Goal: Entertainment & Leisure: Consume media (video, audio)

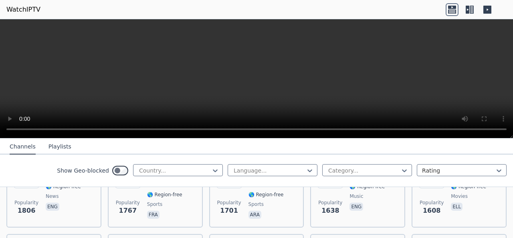
scroll to position [722, 0]
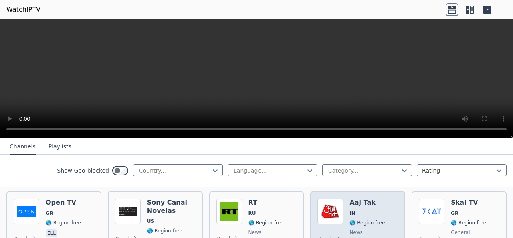
click at [345, 213] on div "Popularity 1468 Aaj Tak IN 🌎 Region-free news hin" at bounding box center [358, 228] width 81 height 58
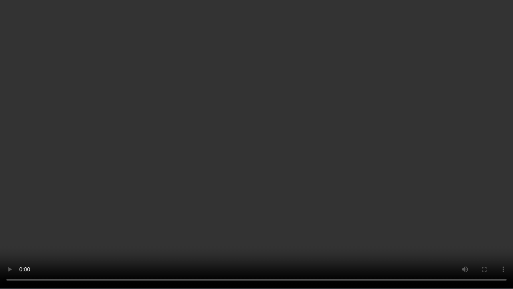
click at [363, 133] on video at bounding box center [256, 144] width 513 height 289
click at [266, 126] on video at bounding box center [256, 144] width 513 height 289
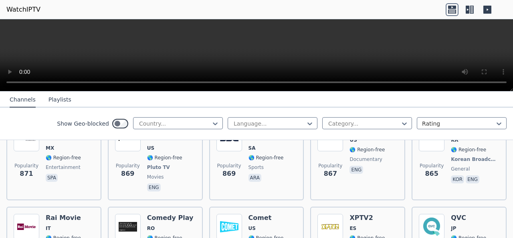
scroll to position [1564, 0]
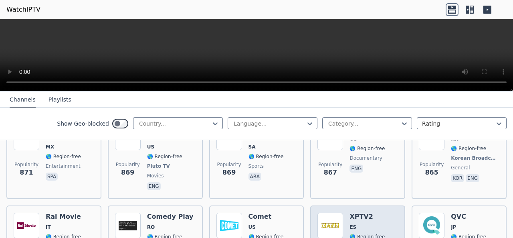
click at [368, 213] on div "XPTV2 ES 🌎 Region-free entertainment eng" at bounding box center [367, 242] width 35 height 58
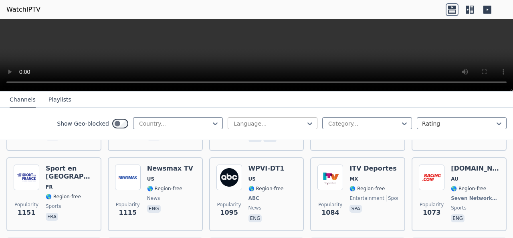
scroll to position [802, 0]
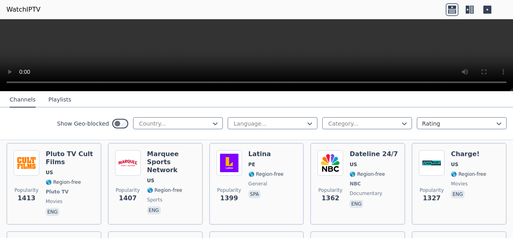
click at [56, 97] on button "Playlists" at bounding box center [60, 99] width 23 height 15
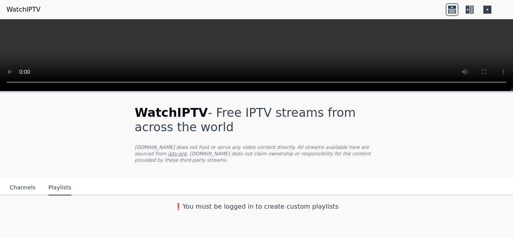
scroll to position [0, 0]
click at [28, 180] on button "Channels" at bounding box center [23, 187] width 26 height 15
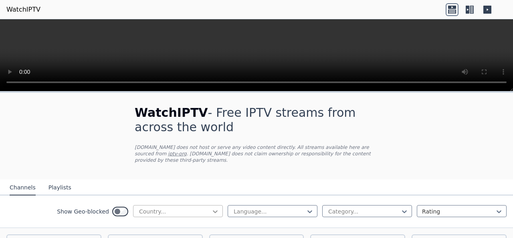
click at [211, 207] on icon at bounding box center [215, 211] width 8 height 8
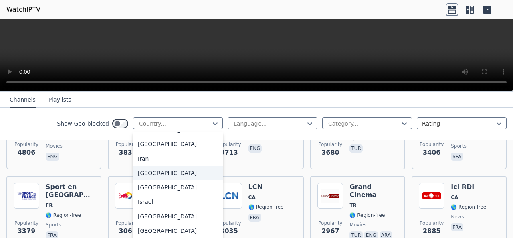
scroll to position [1243, 0]
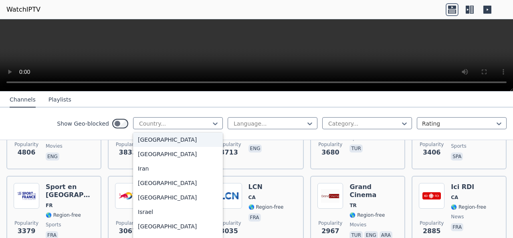
click at [146, 147] on div "[GEOGRAPHIC_DATA]" at bounding box center [178, 139] width 90 height 14
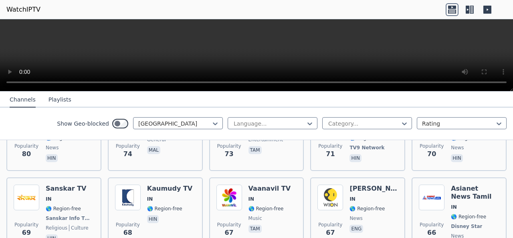
scroll to position [642, 0]
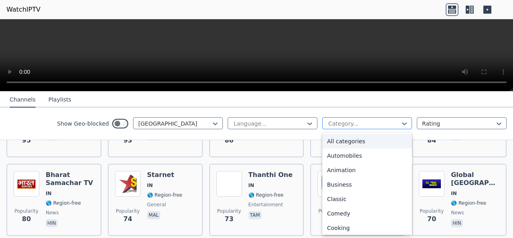
click at [403, 124] on div "Category..." at bounding box center [367, 123] width 90 height 12
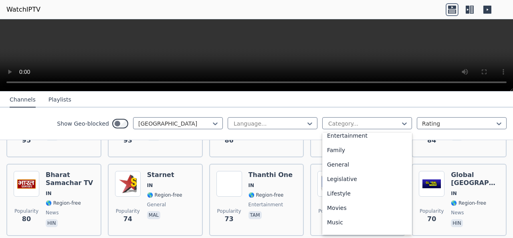
scroll to position [158, 0]
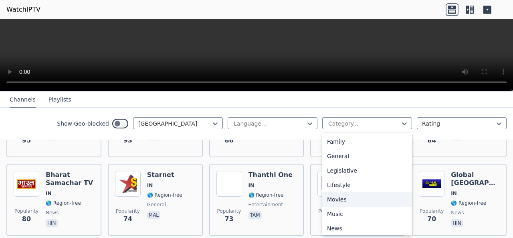
click at [343, 198] on div "Movies" at bounding box center [367, 199] width 90 height 14
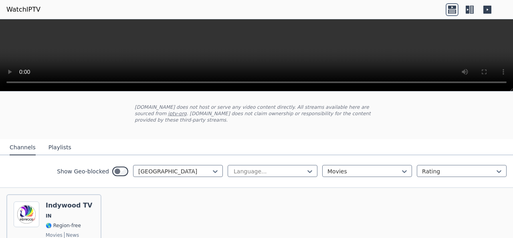
scroll to position [80, 0]
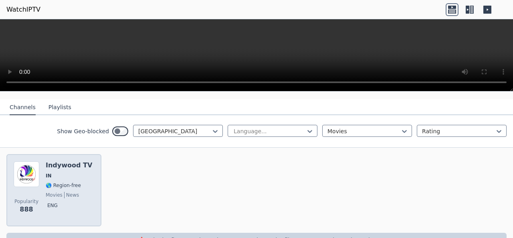
click at [60, 172] on span "IN" at bounding box center [69, 175] width 47 height 6
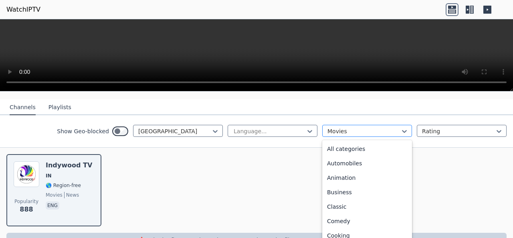
click at [379, 127] on div at bounding box center [364, 131] width 73 height 8
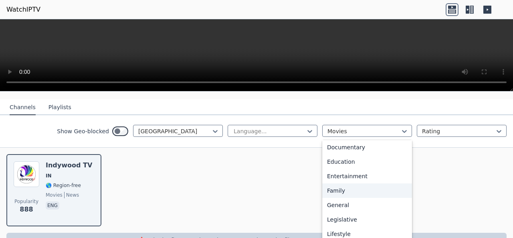
scroll to position [0, 0]
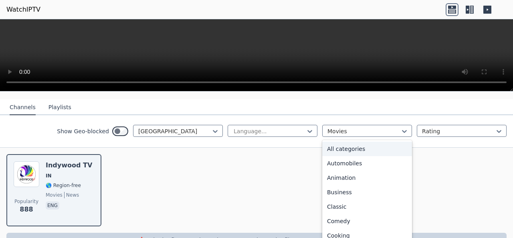
click at [339, 142] on div "All categories" at bounding box center [367, 149] width 90 height 14
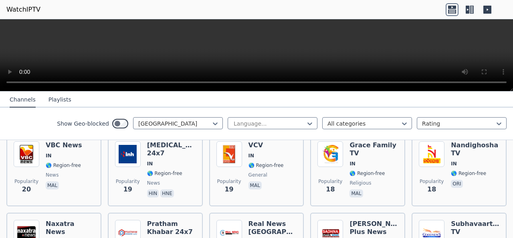
scroll to position [2045, 0]
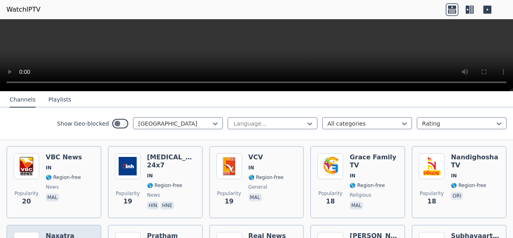
click at [53, 232] on h6 "Naxatra News" at bounding box center [70, 240] width 49 height 16
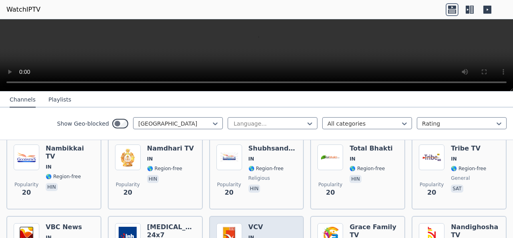
scroll to position [1965, 0]
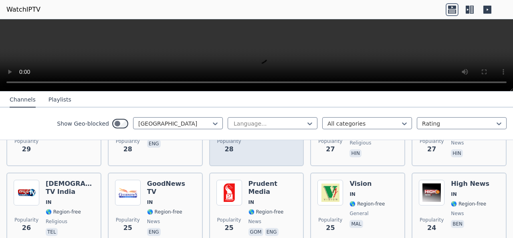
scroll to position [1564, 0]
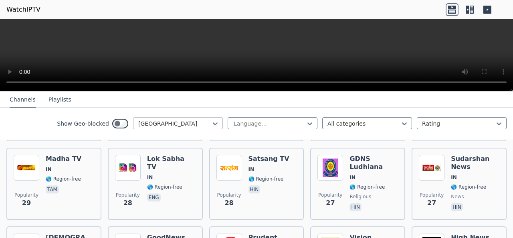
click at [174, 118] on div "Show Geo-blocked India Language... All categories Rating" at bounding box center [256, 123] width 513 height 32
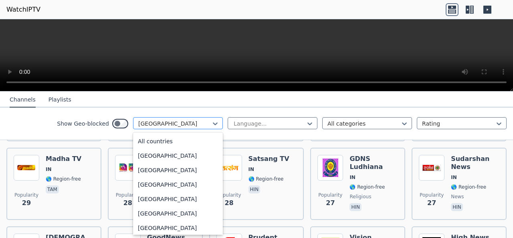
click at [174, 121] on div at bounding box center [174, 124] width 73 height 8
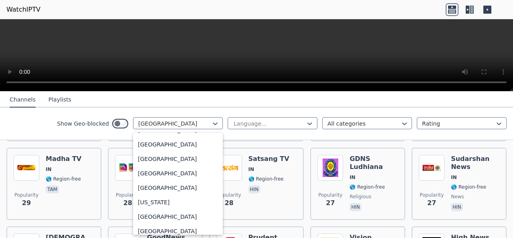
scroll to position [2033, 0]
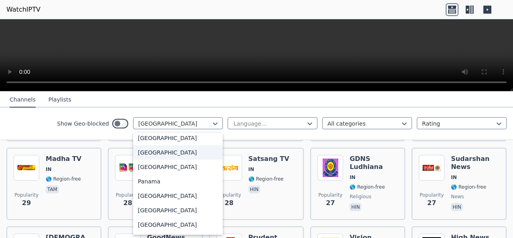
click at [145, 154] on div "[GEOGRAPHIC_DATA]" at bounding box center [178, 152] width 90 height 14
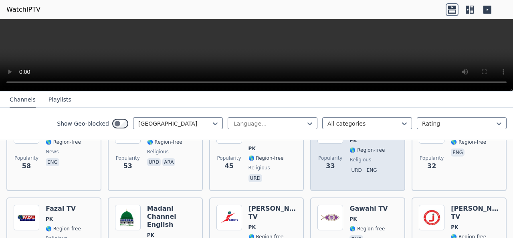
scroll to position [410, 0]
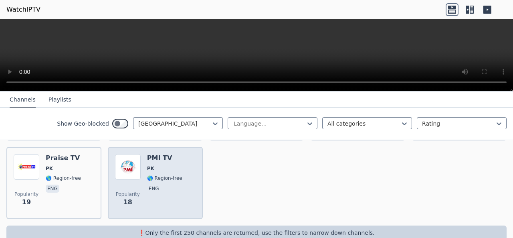
click at [173, 175] on span "🌎 Region-free" at bounding box center [164, 178] width 35 height 6
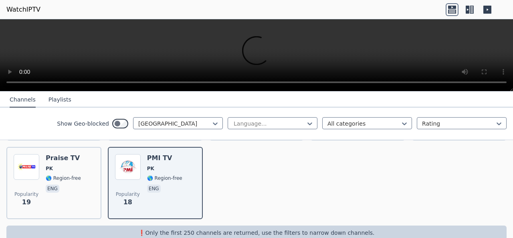
scroll to position [290, 0]
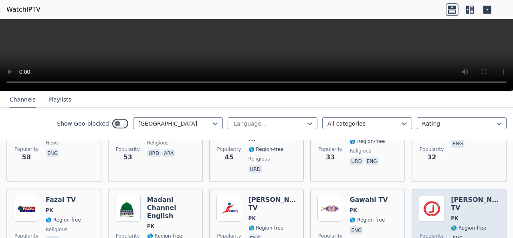
click at [440, 196] on div "Popularity 19 [PERSON_NAME] TV PK 🌎 Region-free eng" at bounding box center [459, 225] width 81 height 58
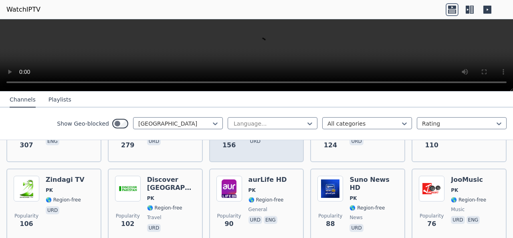
scroll to position [89, 0]
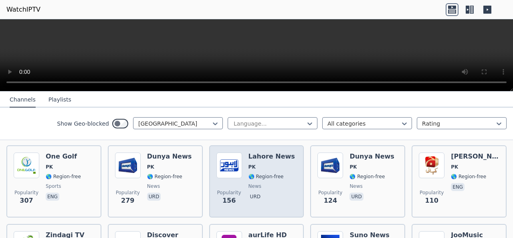
click at [232, 152] on img at bounding box center [230, 165] width 26 height 26
